Goal: Transaction & Acquisition: Book appointment/travel/reservation

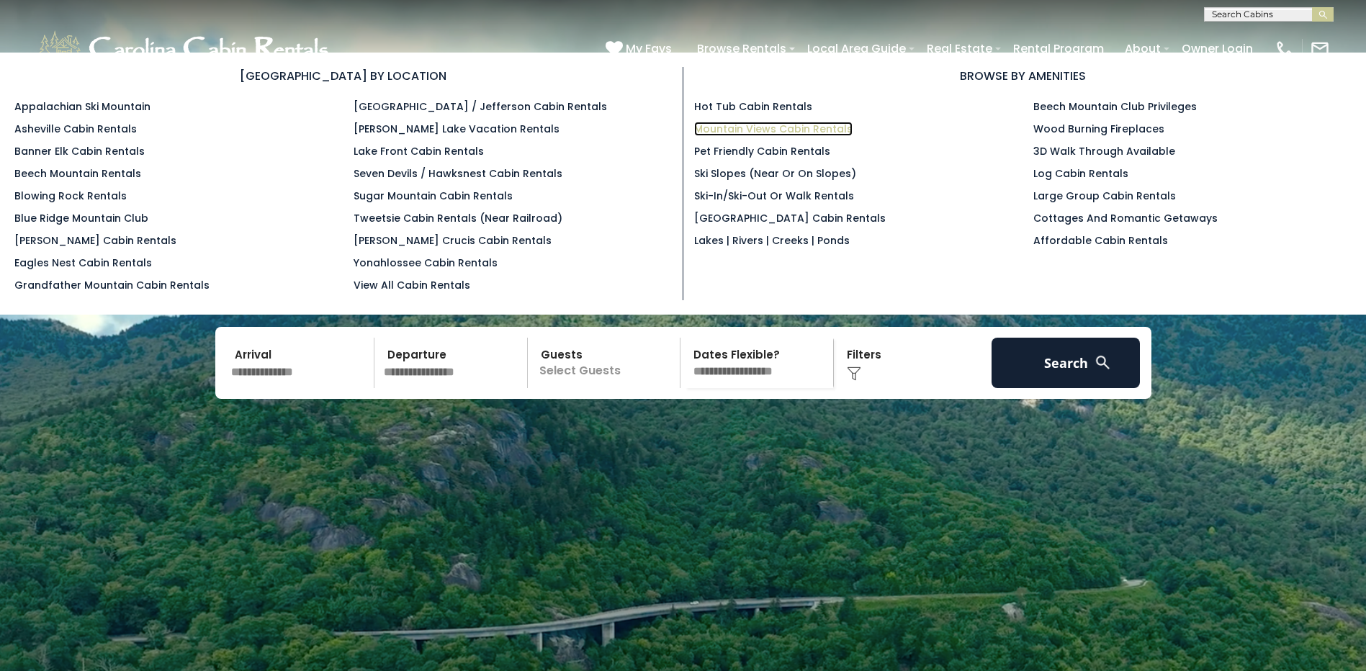
click at [791, 131] on link "Mountain Views Cabin Rentals" at bounding box center [773, 129] width 158 height 14
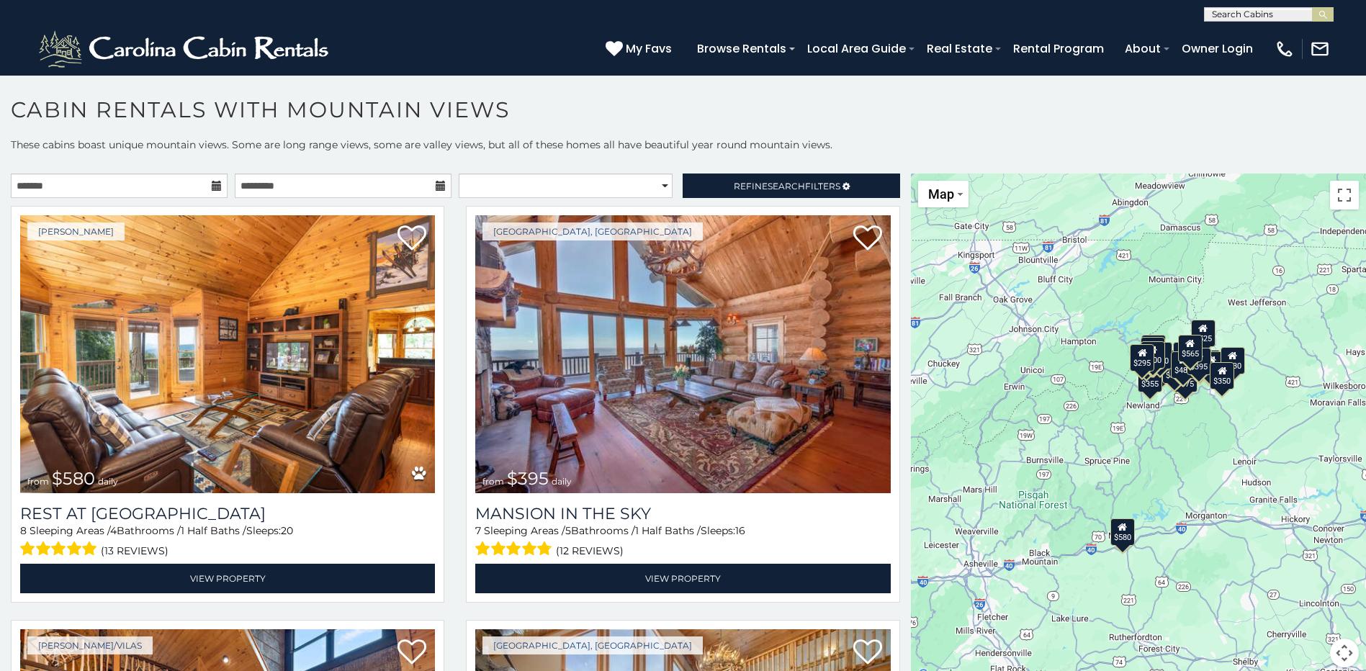
click at [1134, 361] on div "$295" at bounding box center [1142, 357] width 24 height 27
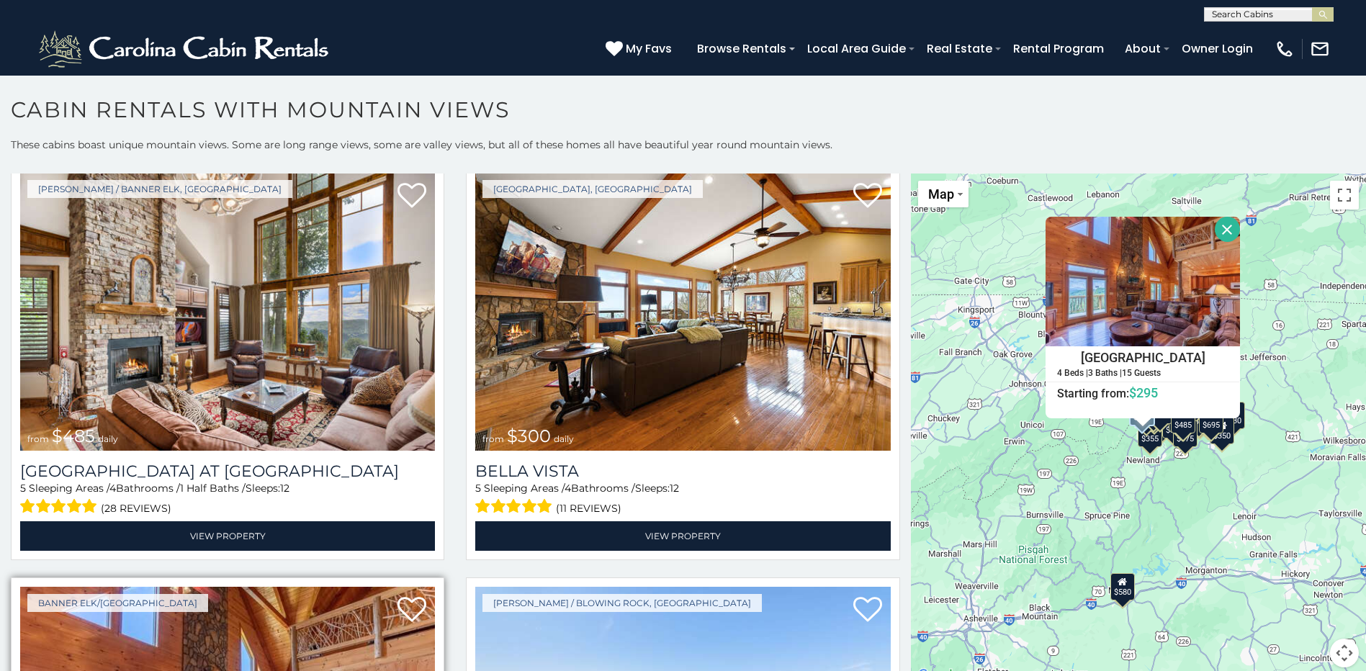
scroll to position [4968, 0]
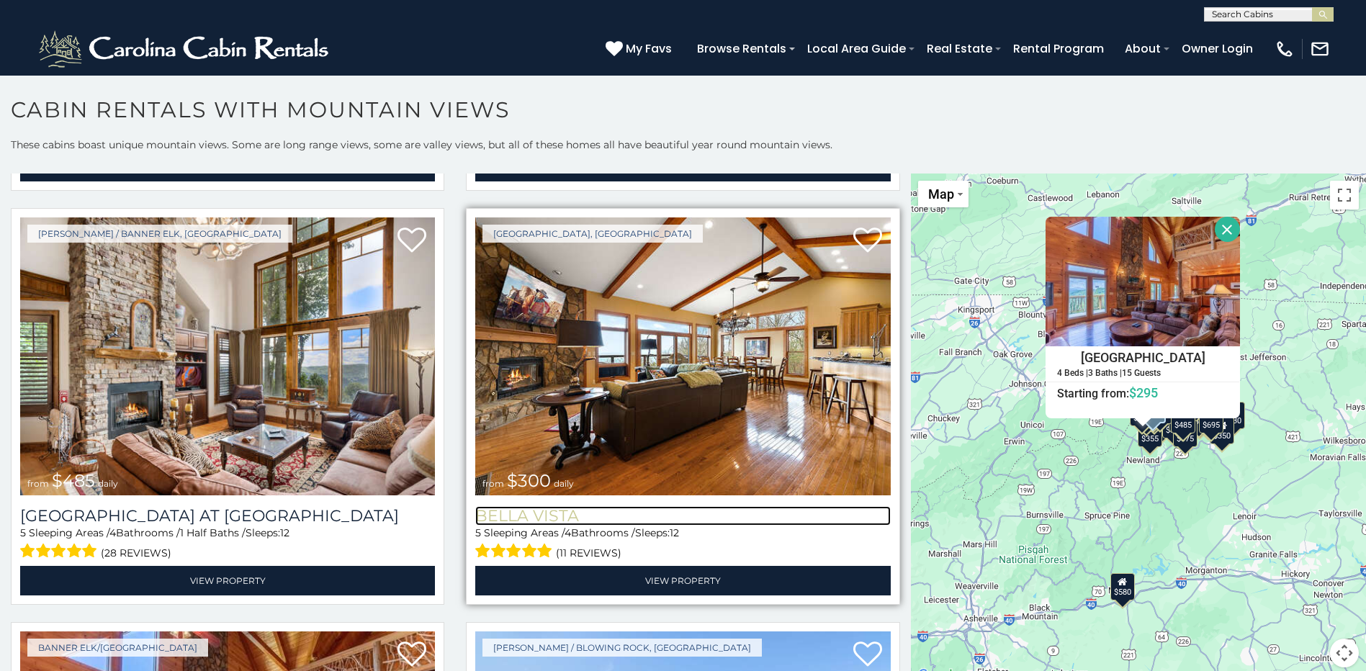
click at [543, 506] on h3 "Bella Vista" at bounding box center [682, 515] width 415 height 19
